Goal: Find specific page/section: Find specific page/section

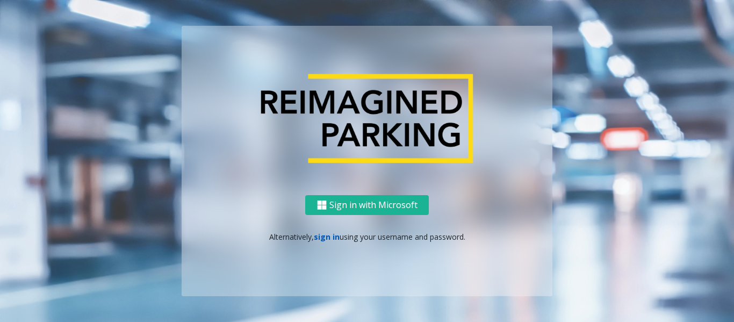
click at [327, 239] on link "sign in" at bounding box center [327, 237] width 26 height 10
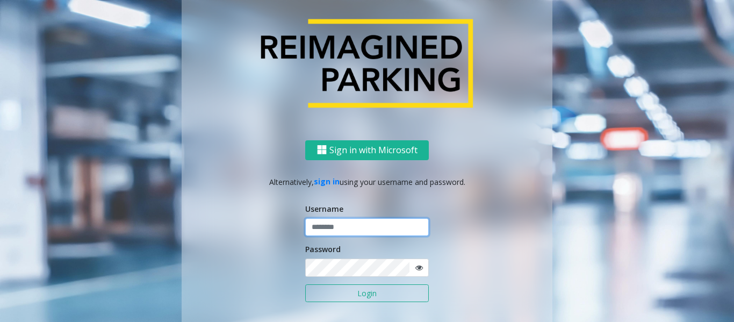
type input "******"
click at [344, 299] on button "Login" at bounding box center [367, 293] width 124 height 18
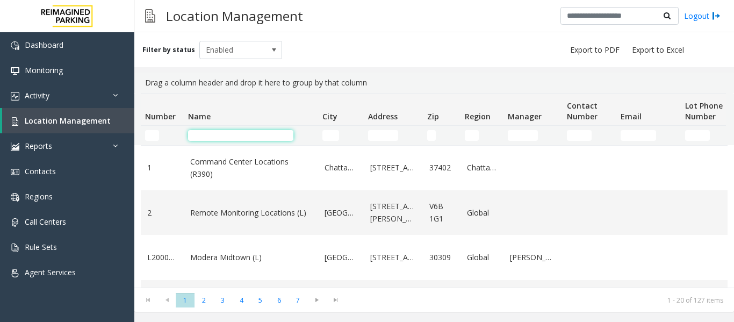
click at [255, 140] on input "Name Filter" at bounding box center [240, 135] width 105 height 11
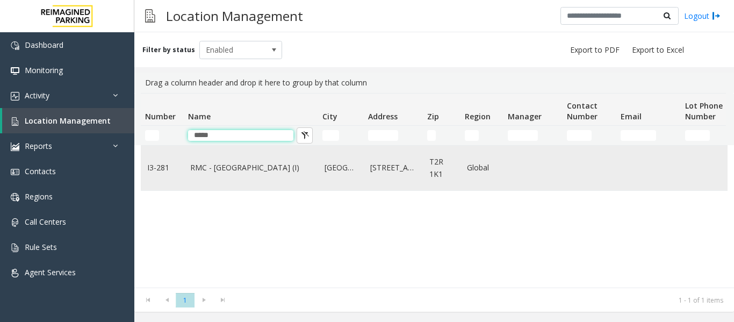
type input "*****"
click at [269, 168] on link "RMC - [GEOGRAPHIC_DATA] (I)" at bounding box center [250, 168] width 121 height 12
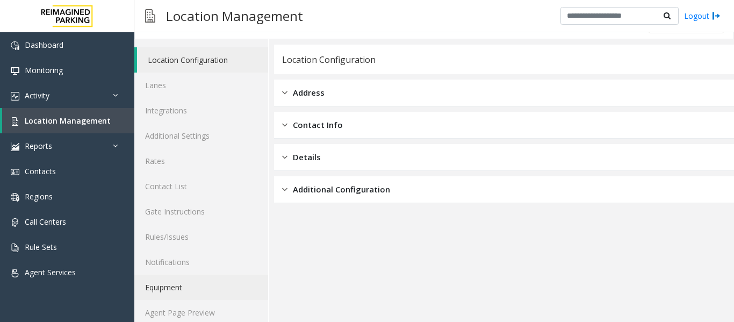
scroll to position [32, 0]
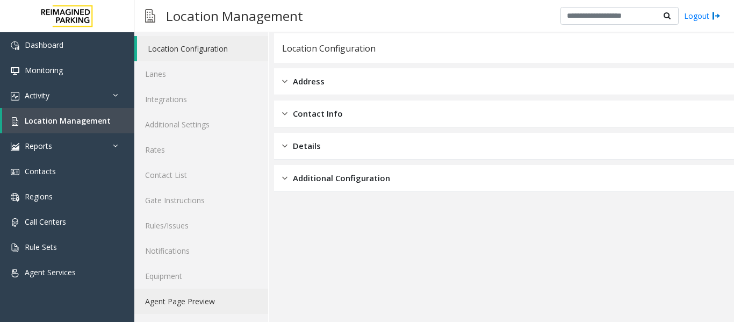
click at [201, 297] on link "Agent Page Preview" at bounding box center [201, 301] width 134 height 25
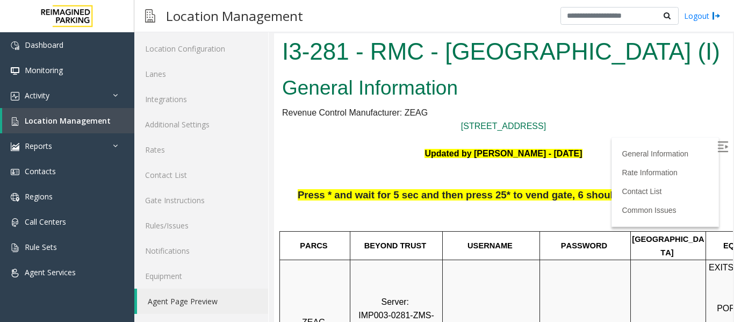
click at [717, 141] on img at bounding box center [722, 146] width 11 height 11
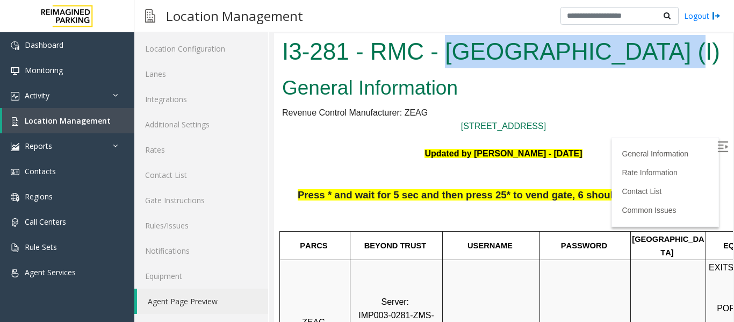
drag, startPoint x: 445, startPoint y: 46, endPoint x: 650, endPoint y: 57, distance: 205.0
click at [650, 57] on h1 "I3-281 - RMC - [GEOGRAPHIC_DATA] (I)" at bounding box center [503, 51] width 443 height 33
copy h1 "[GEOGRAPHIC_DATA]"
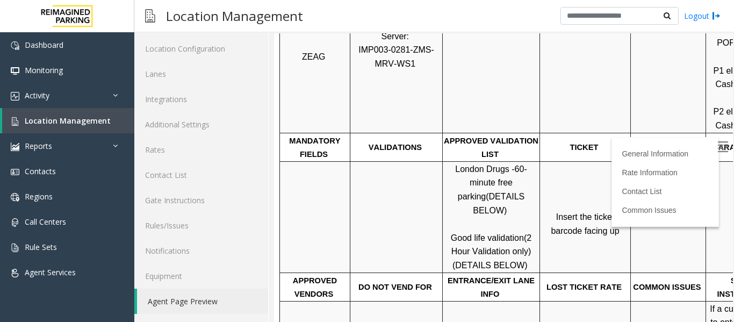
scroll to position [269, 0]
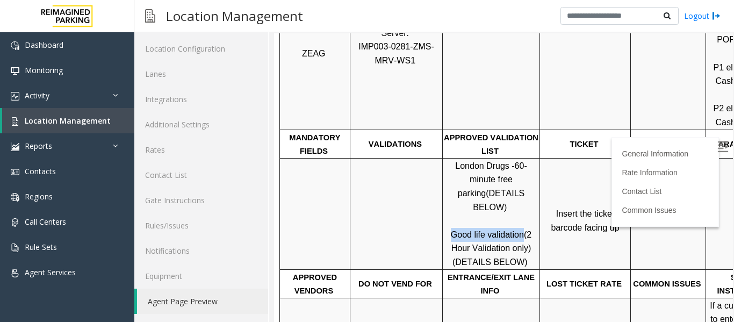
drag, startPoint x: 453, startPoint y: 206, endPoint x: 520, endPoint y: 211, distance: 67.3
click at [520, 230] on span "Good life validation" at bounding box center [487, 234] width 73 height 9
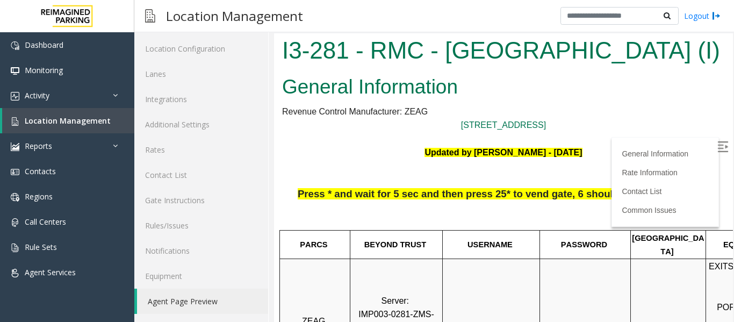
scroll to position [0, 0]
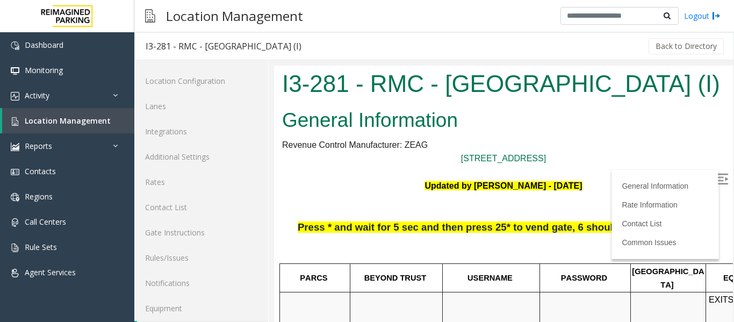
scroll to position [32, 0]
